Goal: Information Seeking & Learning: Learn about a topic

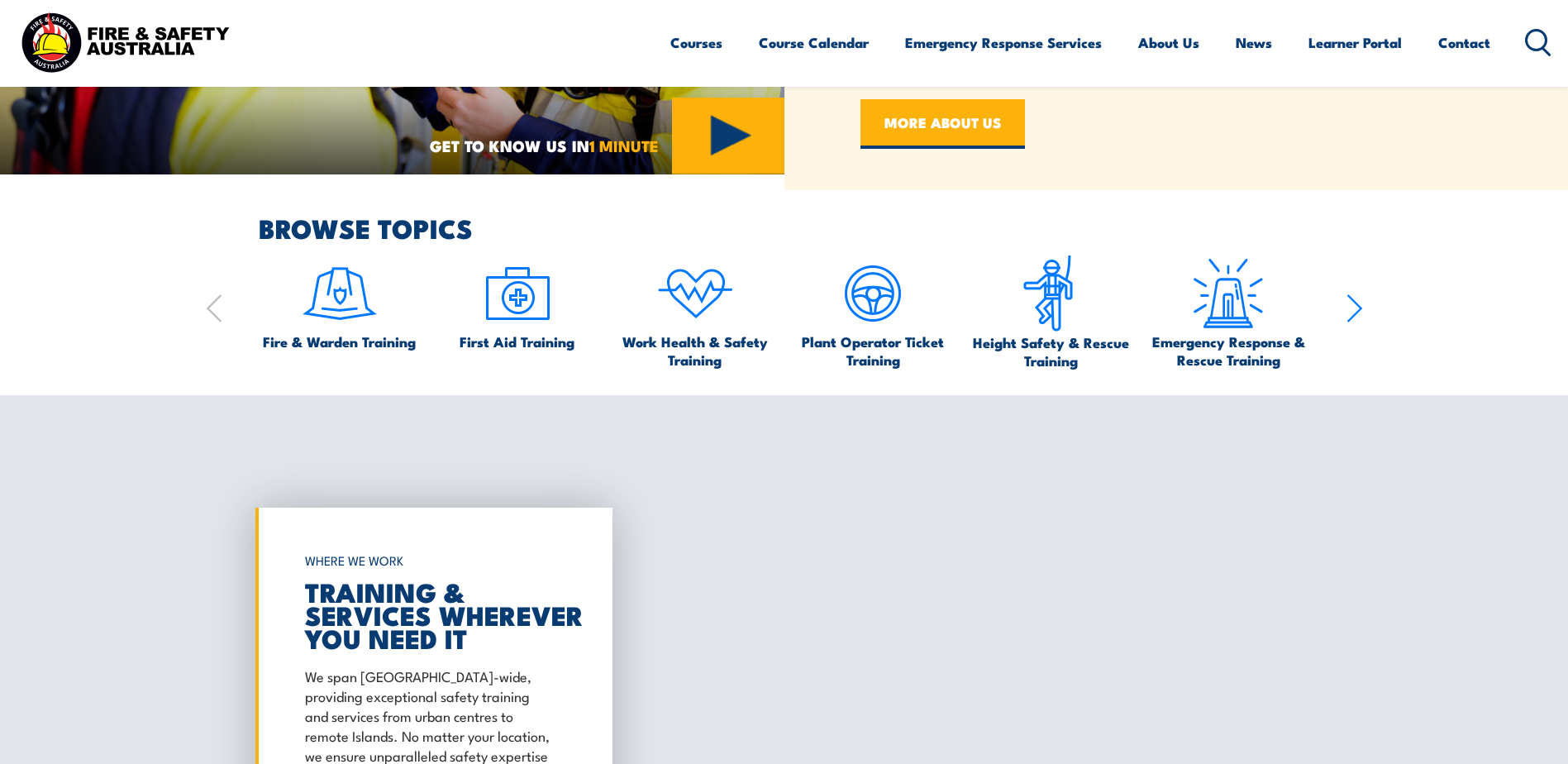
scroll to position [993, 0]
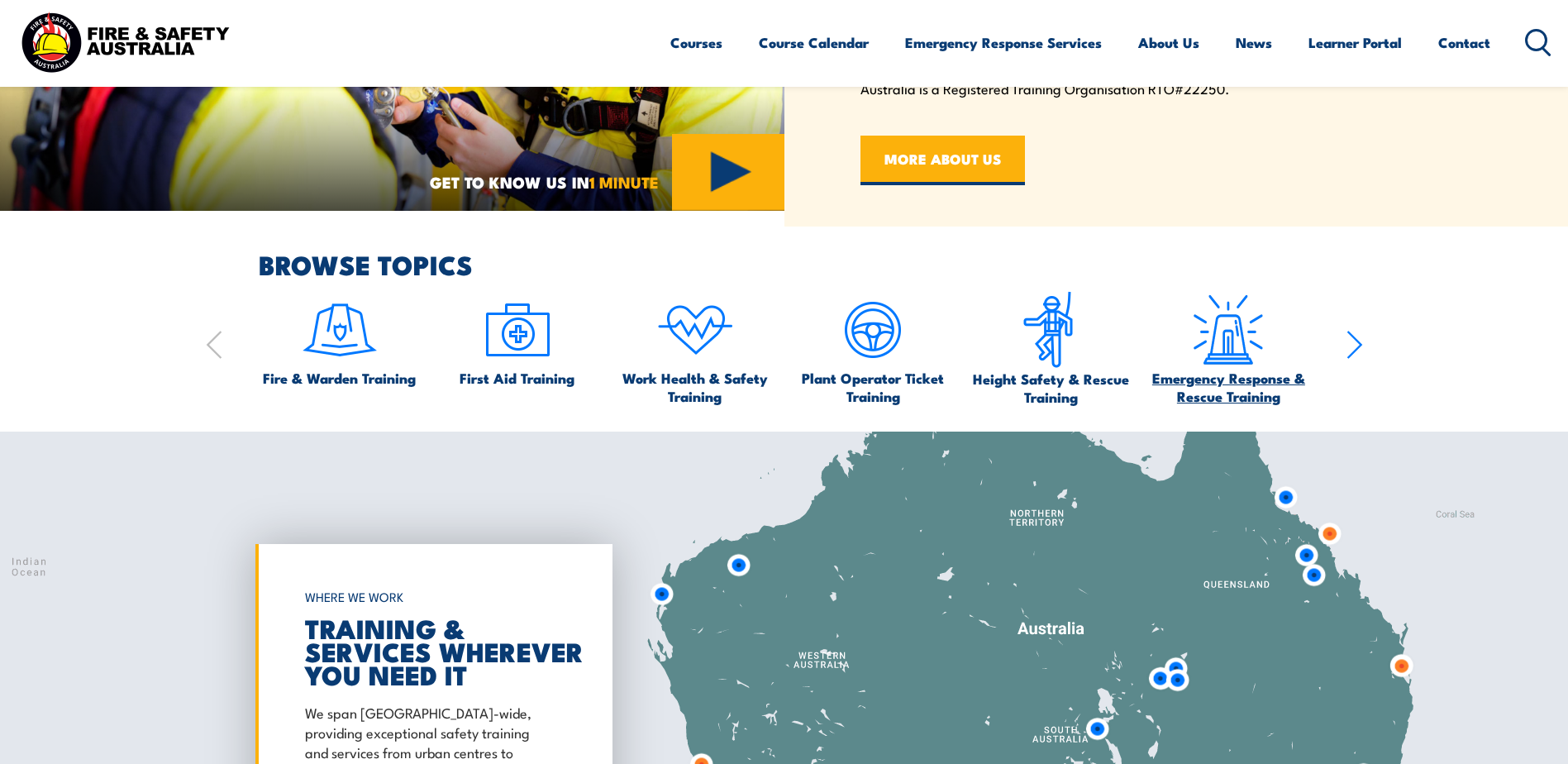
click at [1196, 360] on img at bounding box center [1228, 330] width 78 height 78
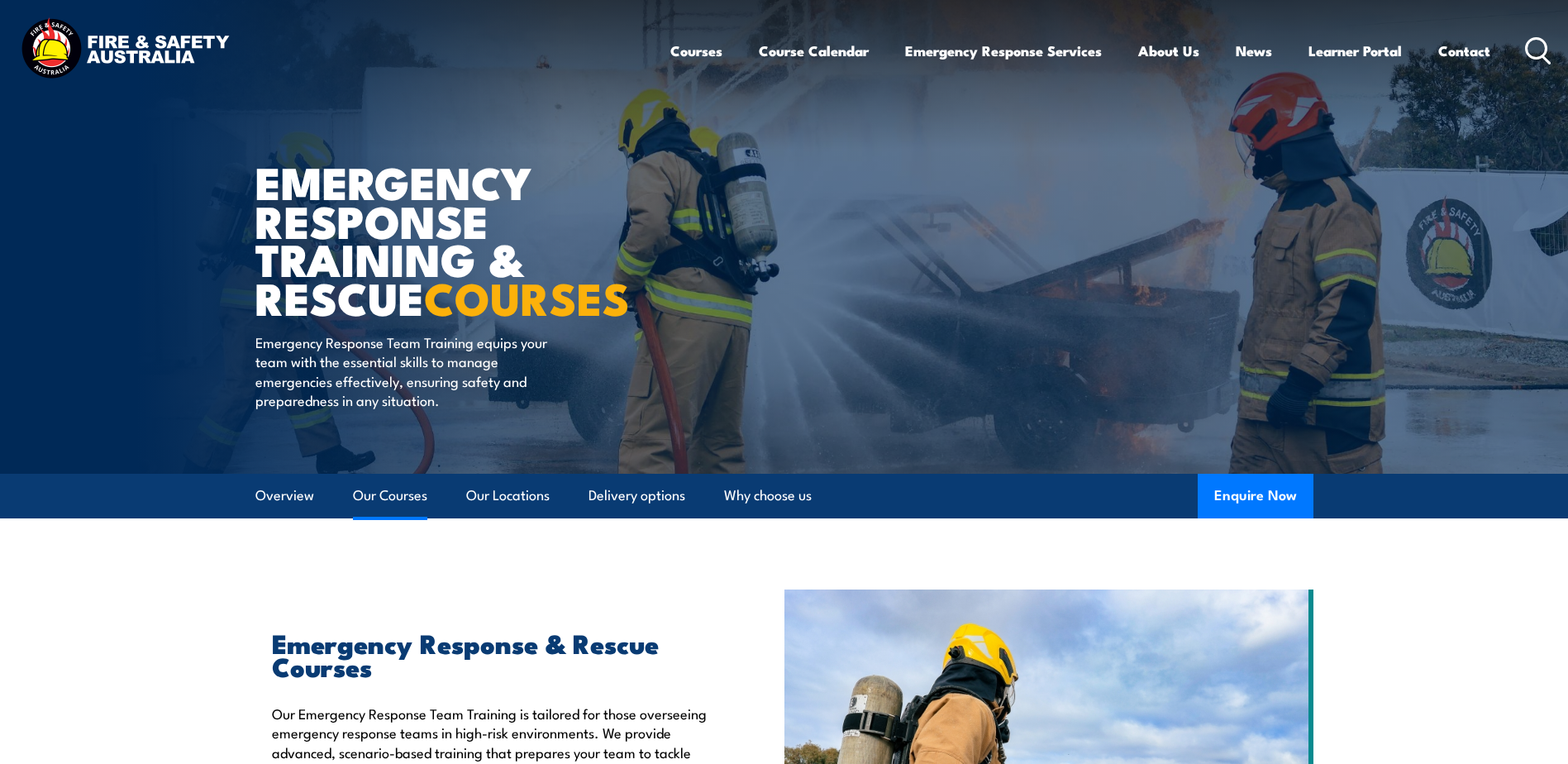
click at [390, 493] on link "Our Courses" at bounding box center [390, 496] width 74 height 44
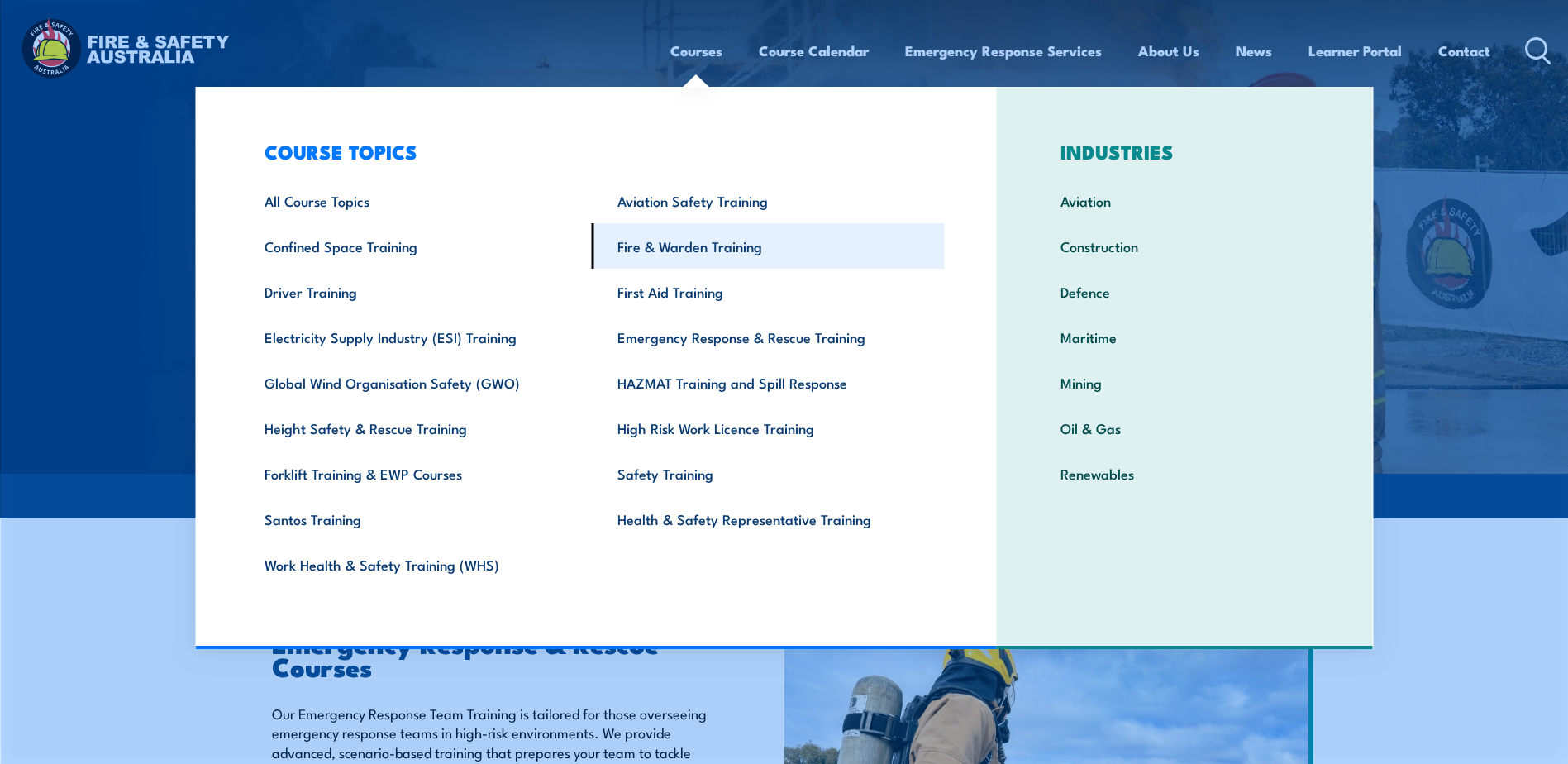
click at [631, 241] on link "Fire & Warden Training" at bounding box center [769, 246] width 353 height 46
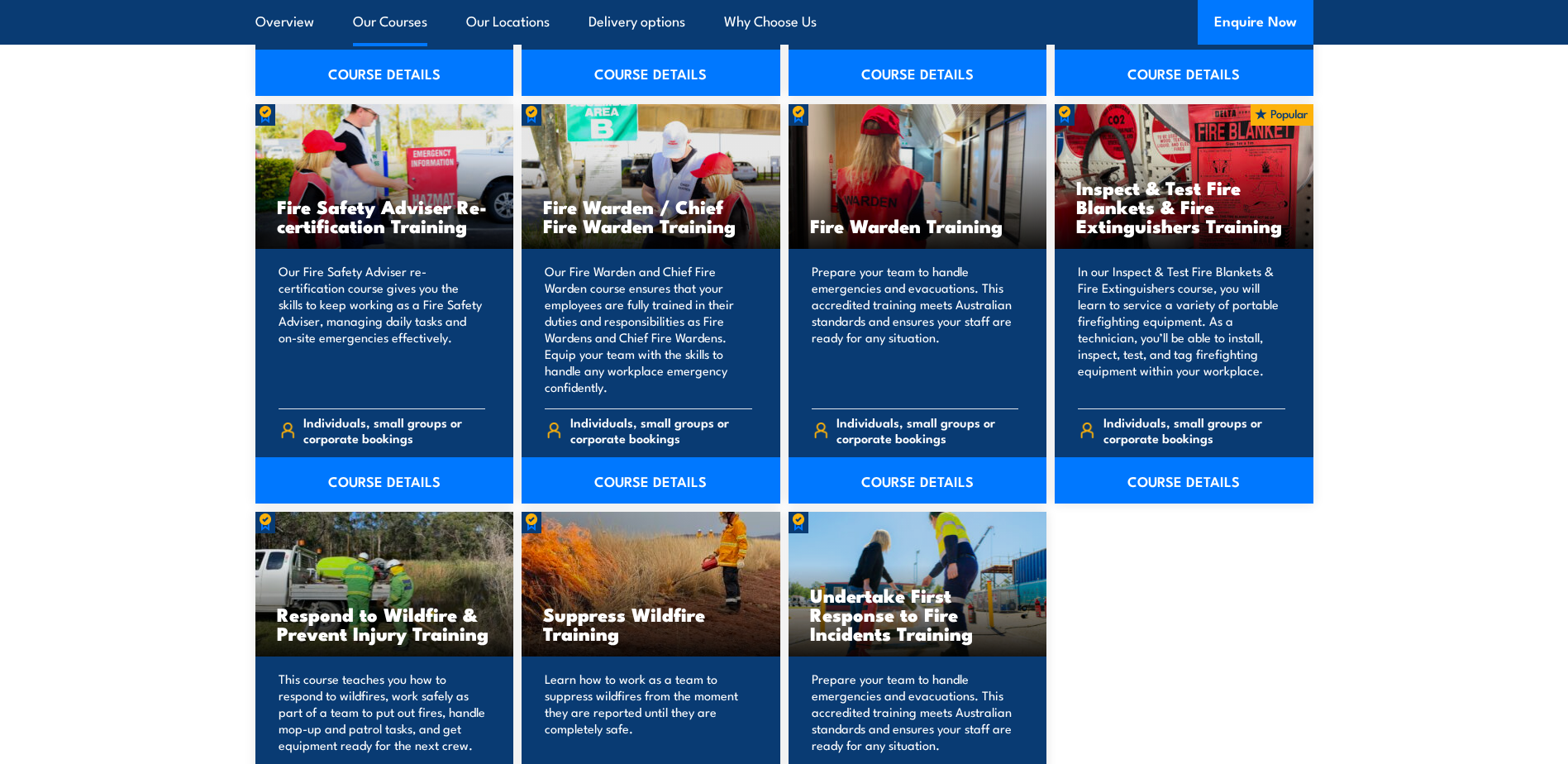
scroll to position [2398, 0]
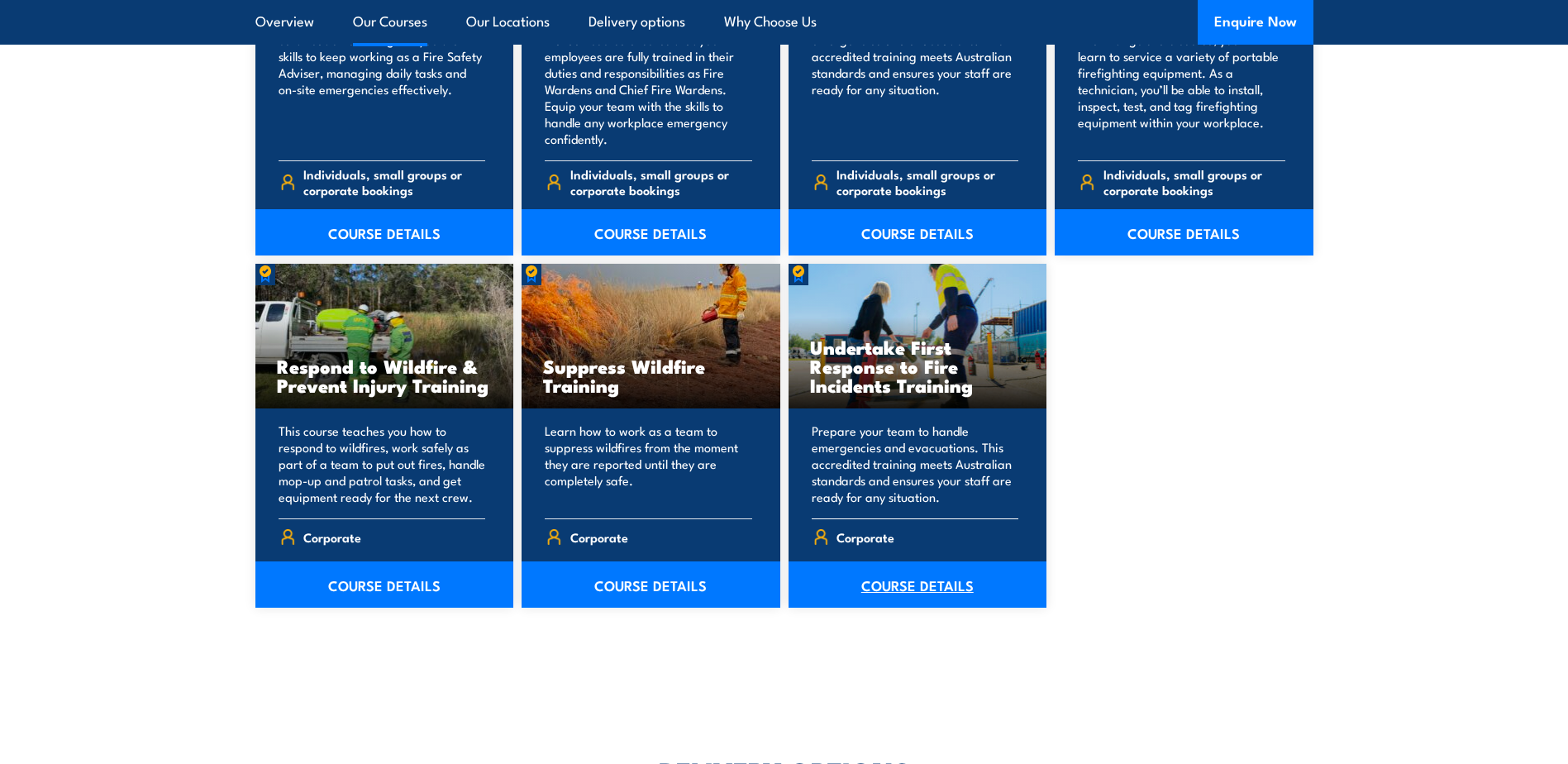
click at [949, 581] on link "COURSE DETAILS" at bounding box center [918, 585] width 259 height 47
